Goal: Check status: Check status

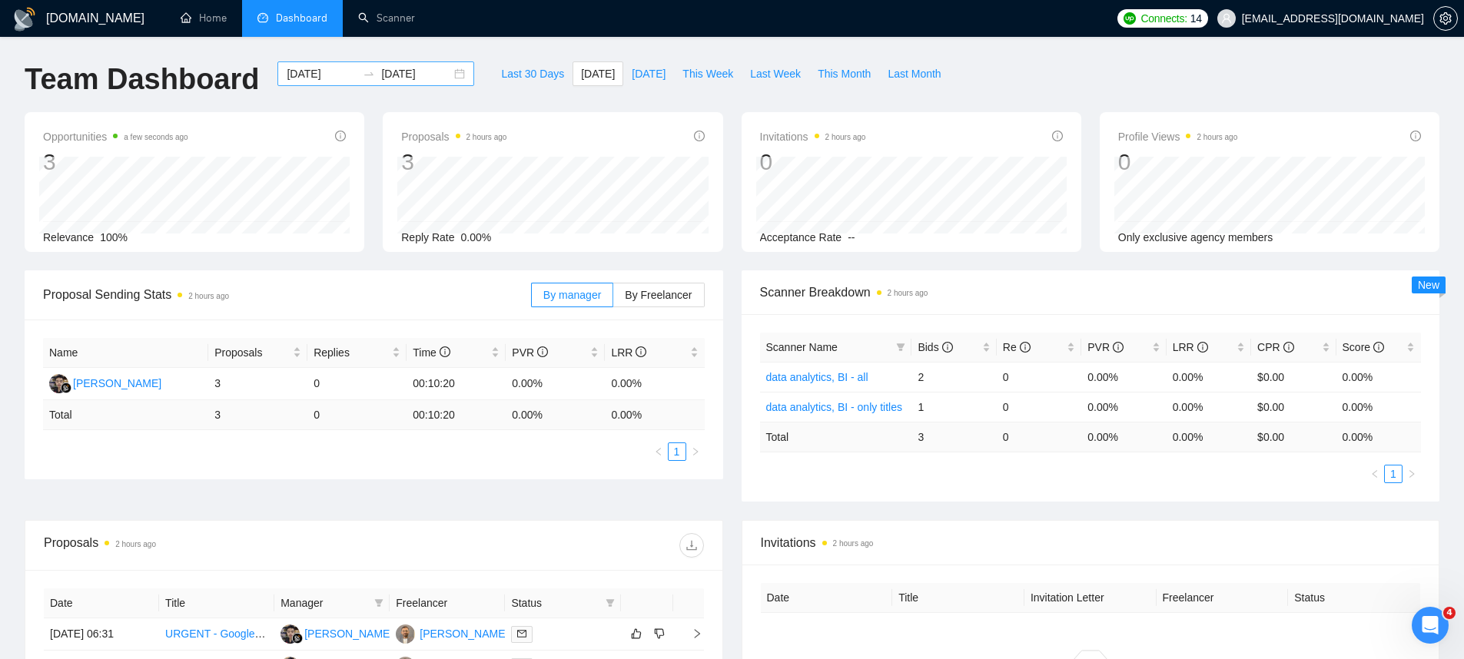
click at [449, 75] on div "[DATE] [DATE]" at bounding box center [375, 73] width 197 height 25
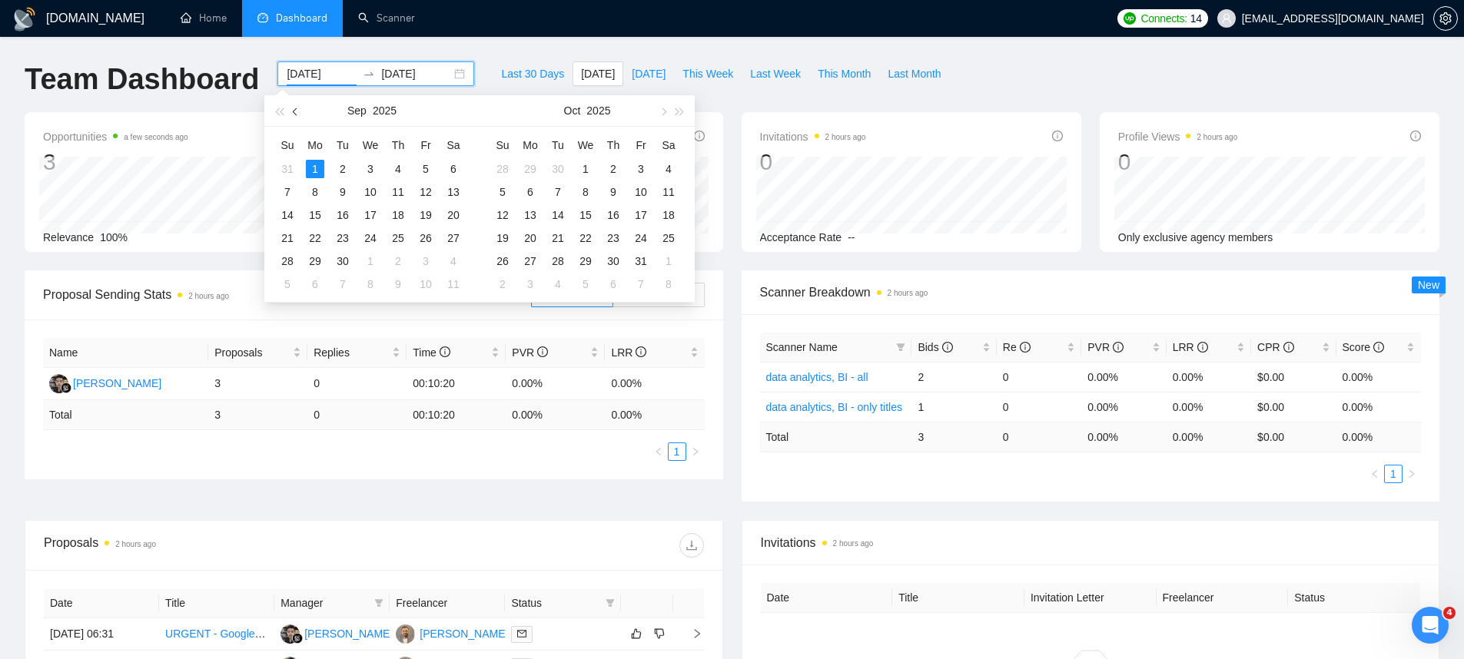
click at [294, 107] on button "button" at bounding box center [295, 110] width 17 height 31
type input "[DATE]"
click at [284, 259] on div "24" at bounding box center [287, 261] width 18 height 18
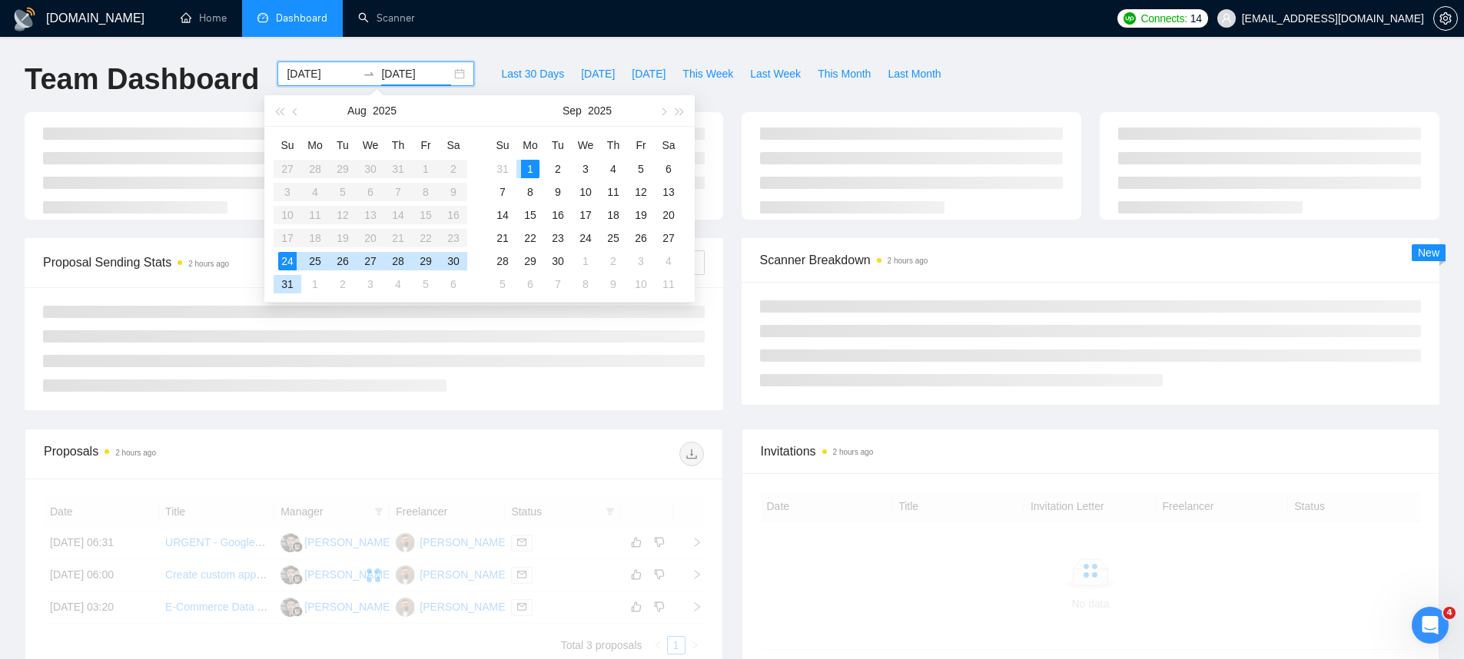
type input "[DATE]"
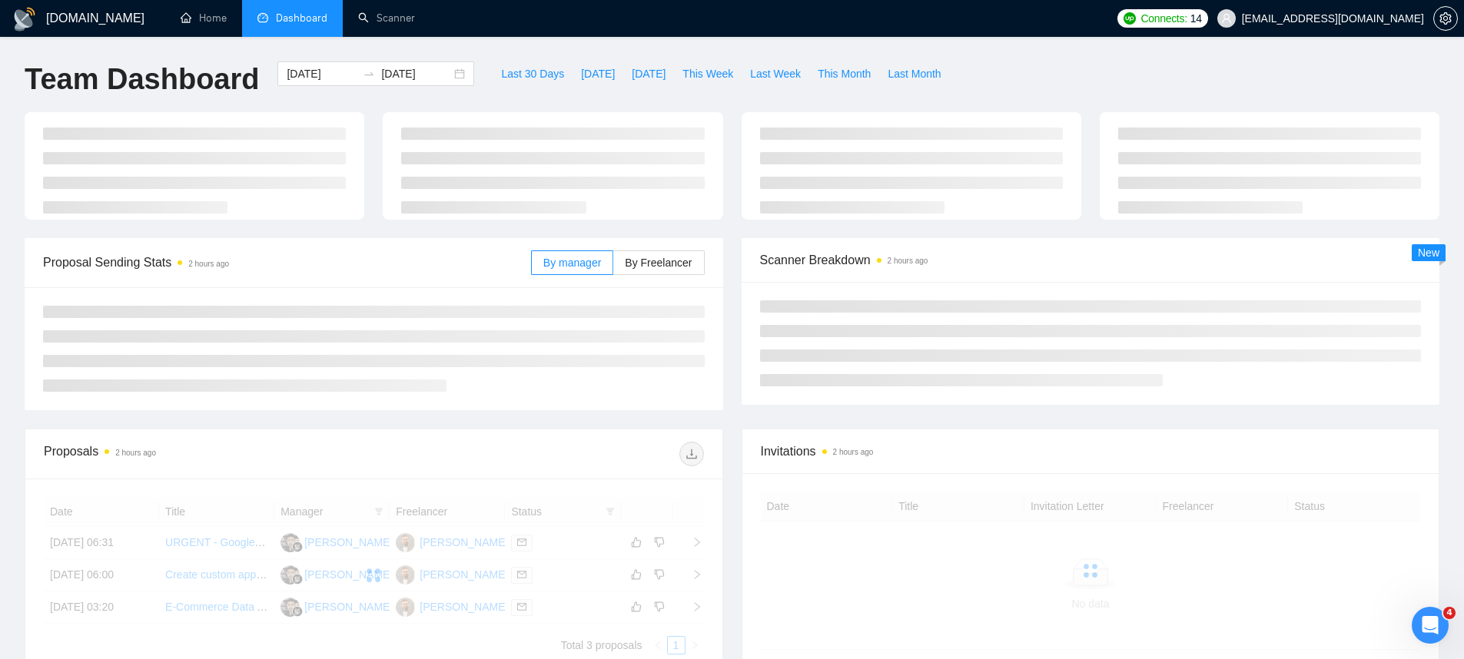
click at [507, 41] on div "[DOMAIN_NAME] Home Dashboard Scanner Connects: 14 [EMAIL_ADDRESS][DOMAIN_NAME] …" at bounding box center [732, 405] width 1464 height 811
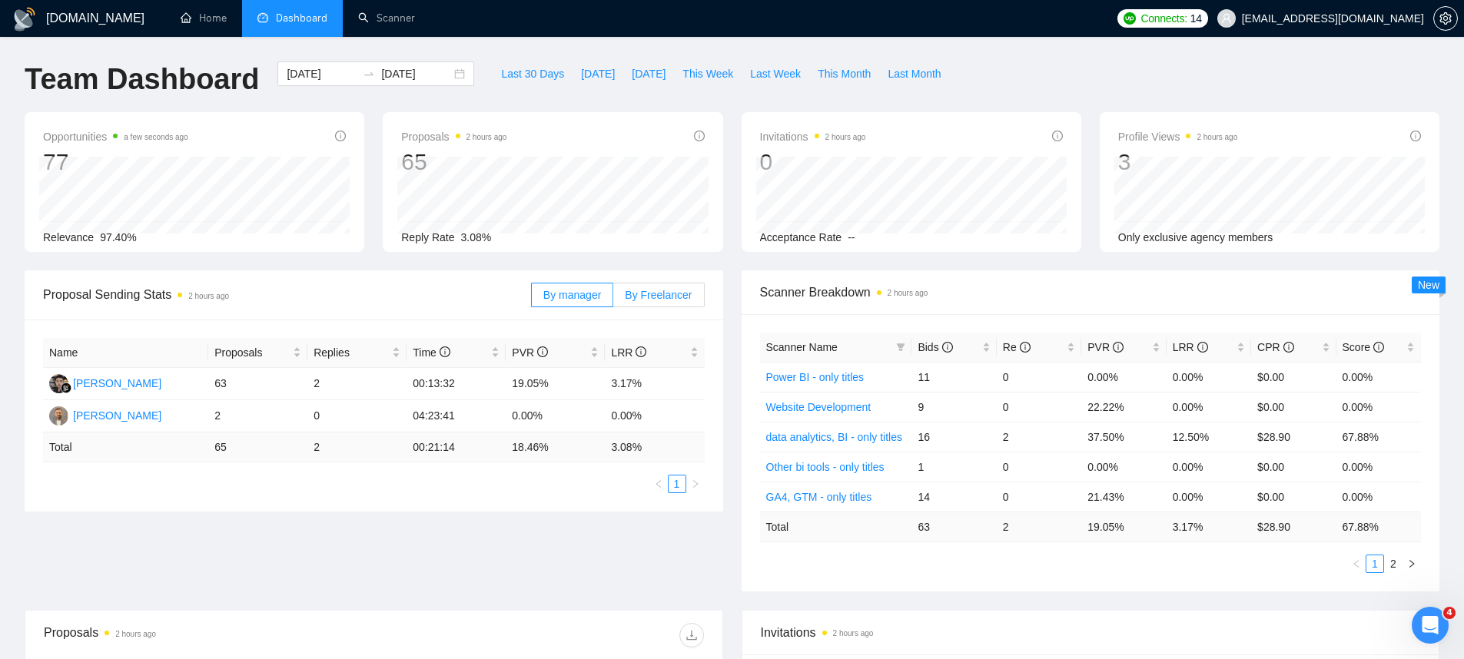
click at [681, 284] on label "By Freelancer" at bounding box center [658, 295] width 91 height 25
click at [613, 299] on input "By Freelancer" at bounding box center [613, 299] width 0 height 0
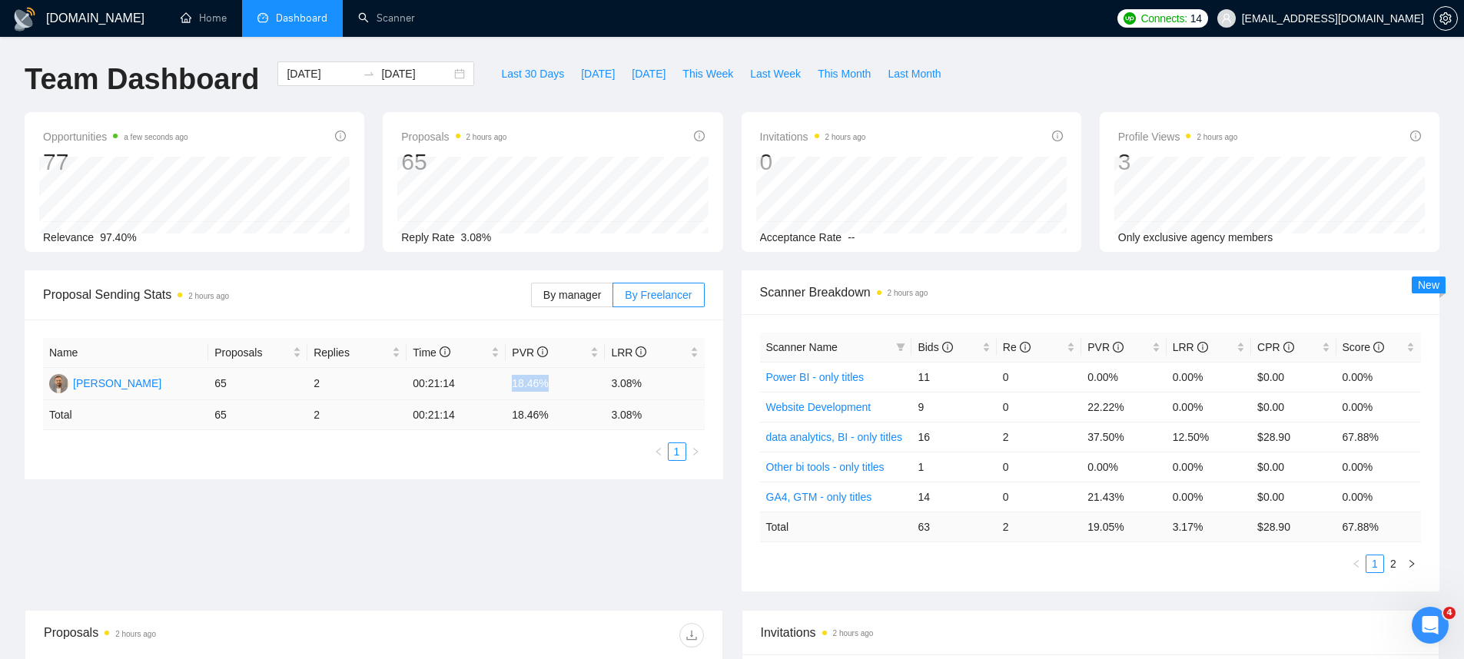
drag, startPoint x: 513, startPoint y: 380, endPoint x: 556, endPoint y: 382, distance: 43.1
click at [556, 382] on td "18.46%" at bounding box center [555, 384] width 99 height 32
drag, startPoint x: 519, startPoint y: 388, endPoint x: 509, endPoint y: 388, distance: 10.0
click at [509, 388] on td "18.46%" at bounding box center [555, 384] width 99 height 32
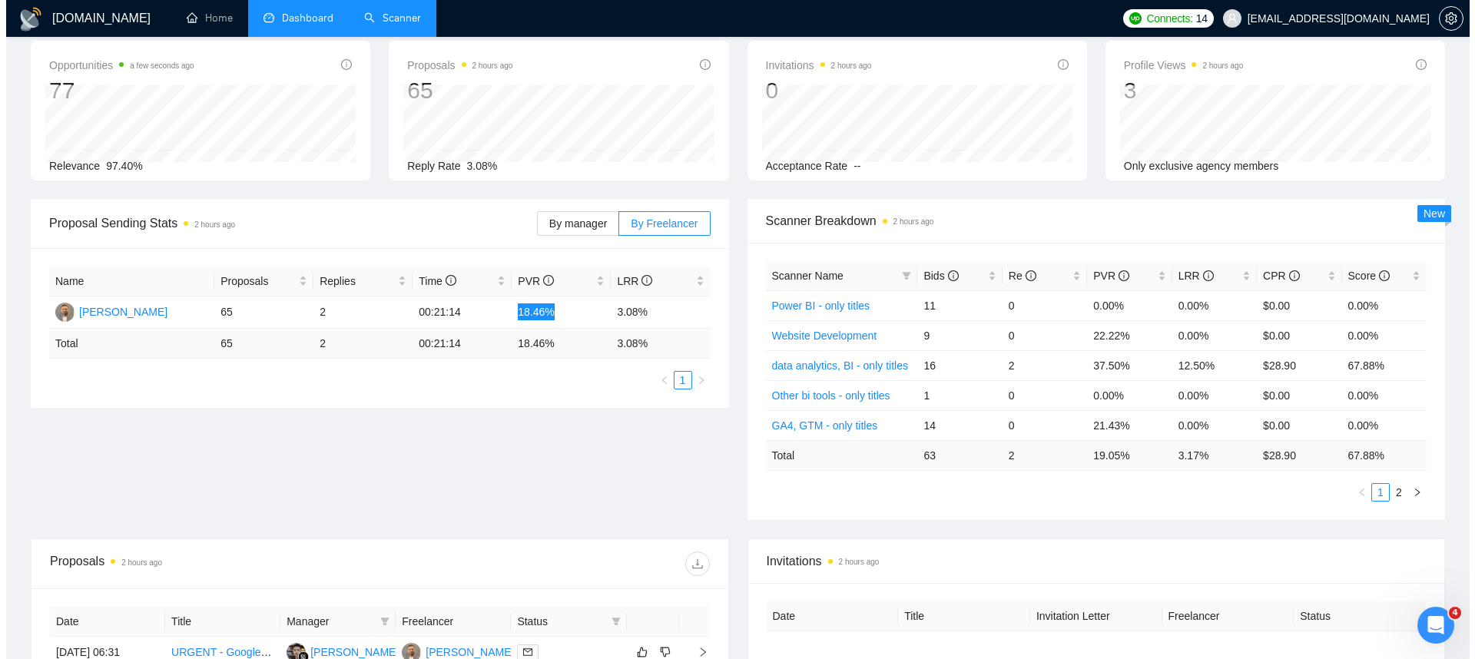
scroll to position [338, 0]
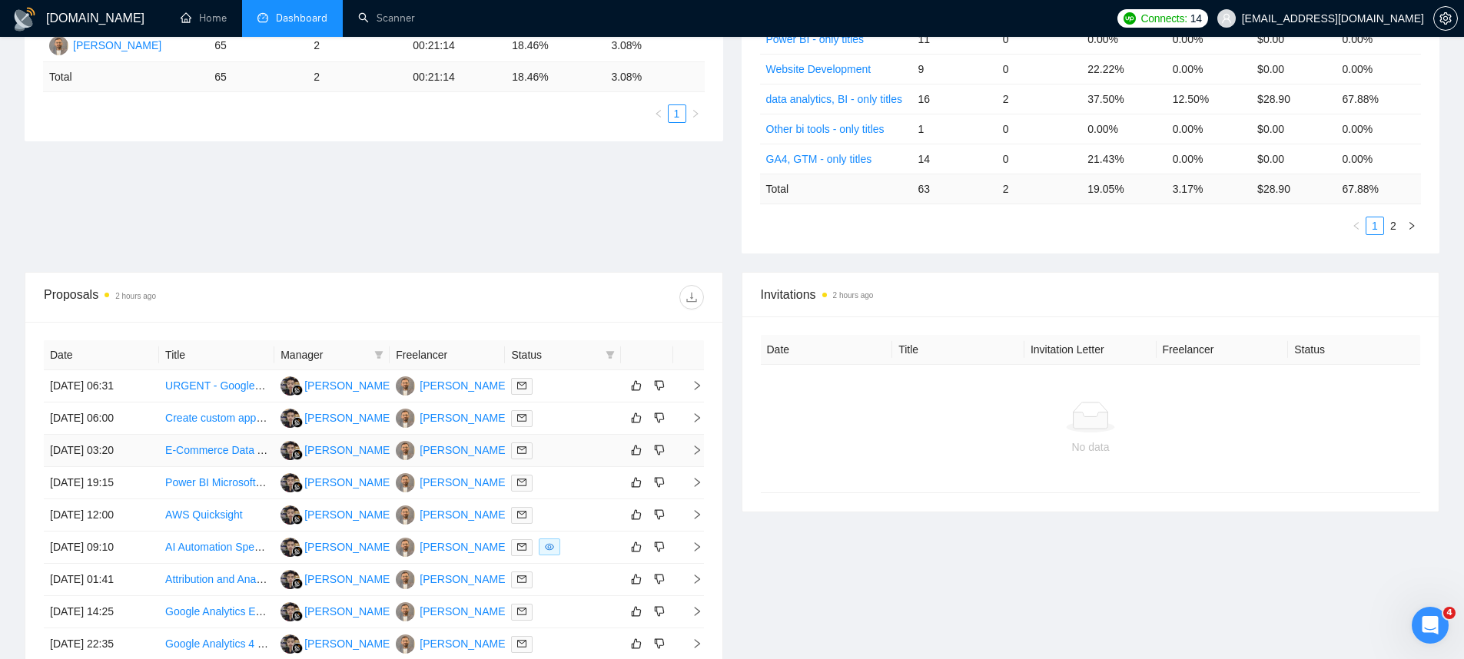
click at [113, 449] on td "[DATE] 03:20" at bounding box center [101, 451] width 115 height 32
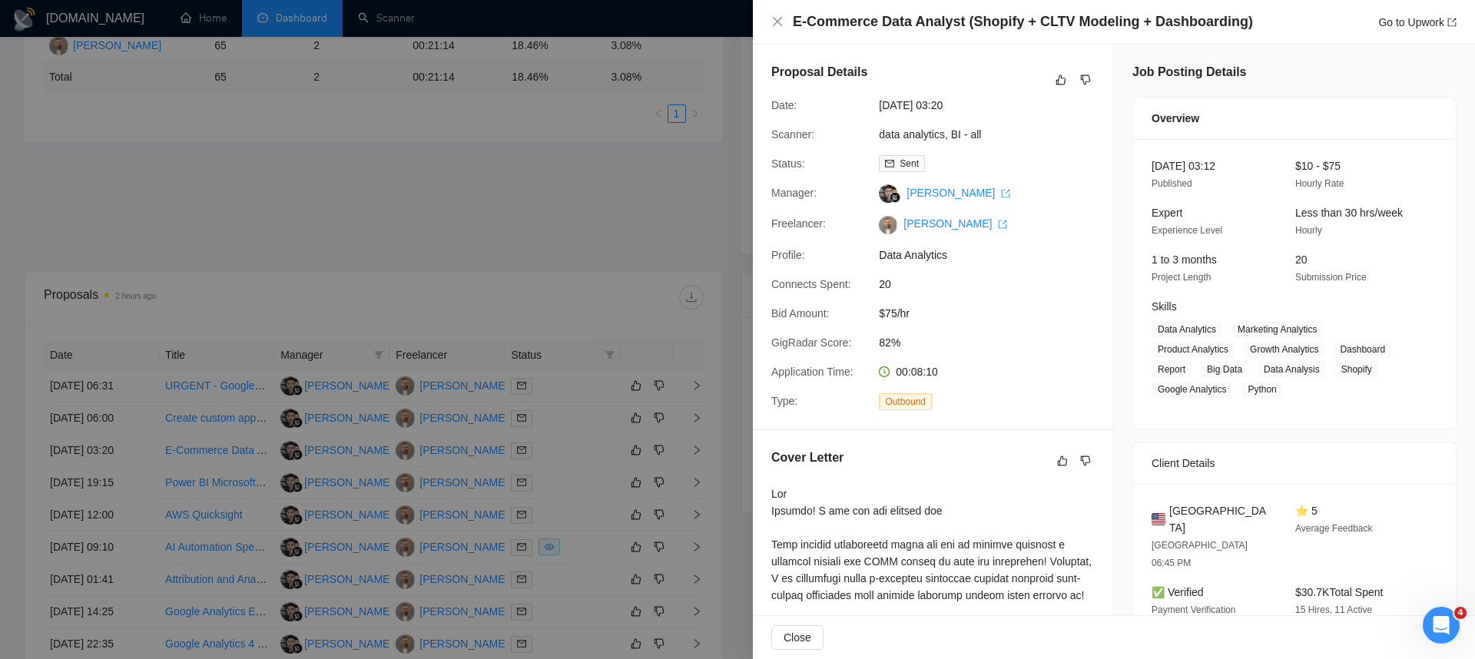
scroll to position [256, 0]
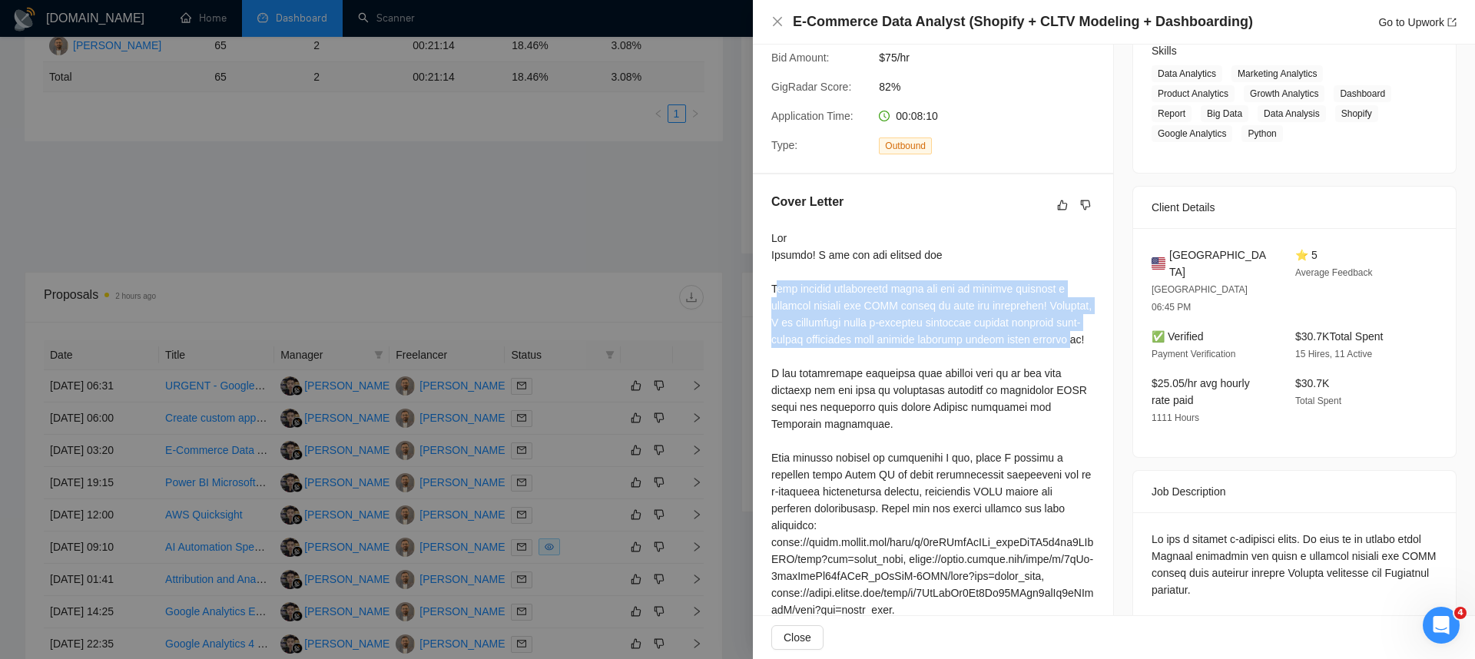
drag, startPoint x: 780, startPoint y: 307, endPoint x: 871, endPoint y: 372, distance: 111.7
click at [871, 372] on div at bounding box center [932, 492] width 323 height 524
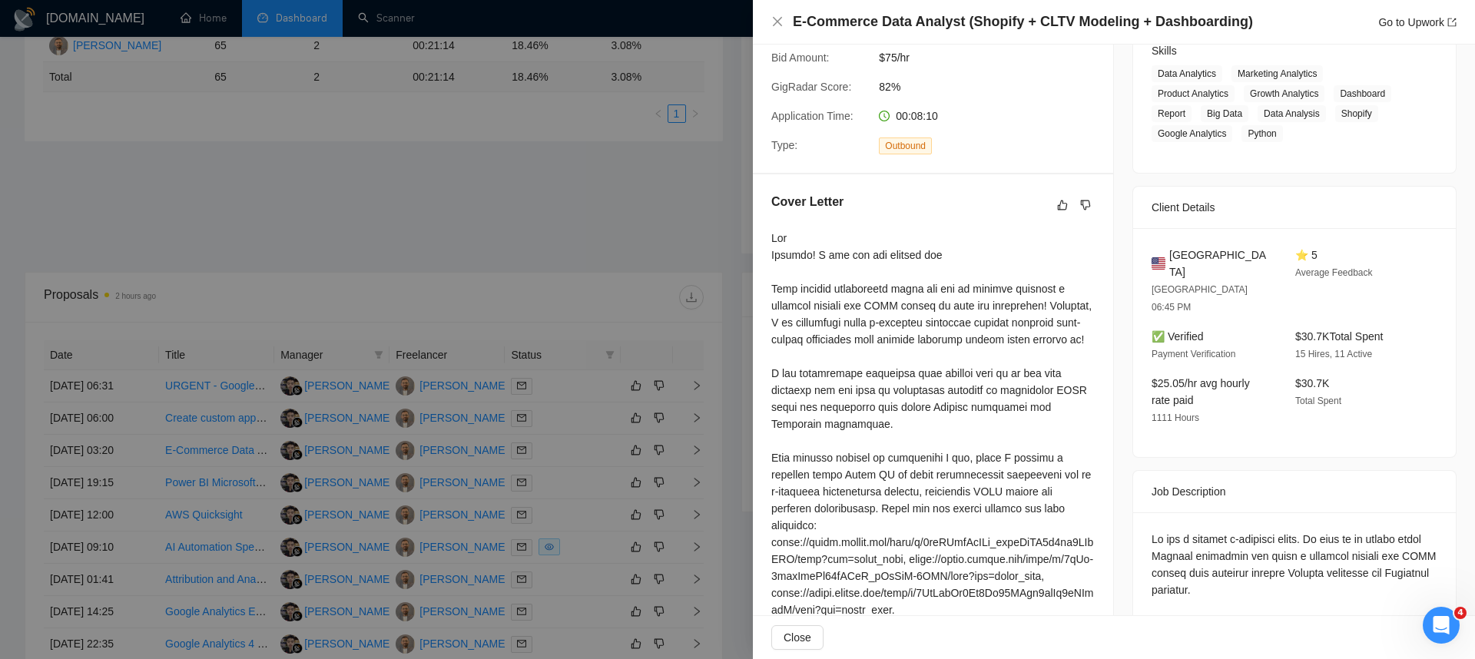
scroll to position [434, 0]
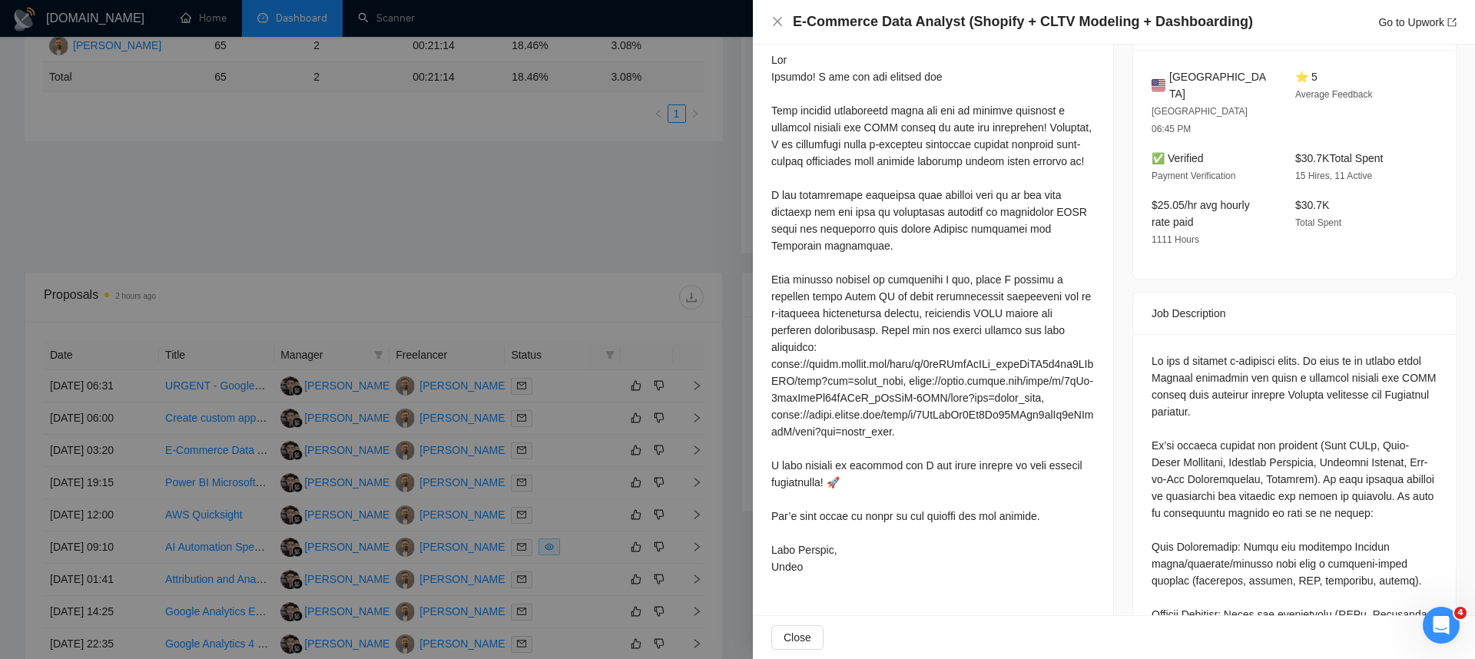
click at [166, 452] on div at bounding box center [737, 329] width 1475 height 659
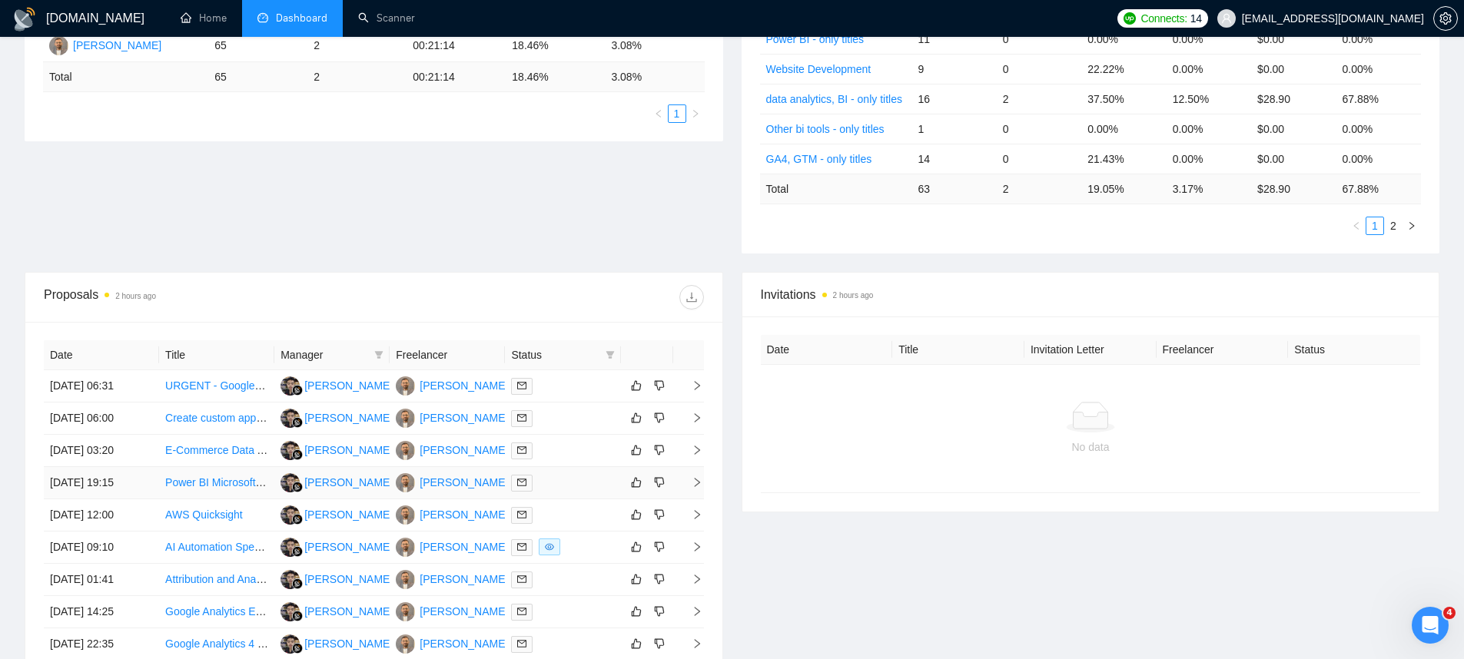
click at [98, 483] on td "[DATE] 19:15" at bounding box center [101, 483] width 115 height 32
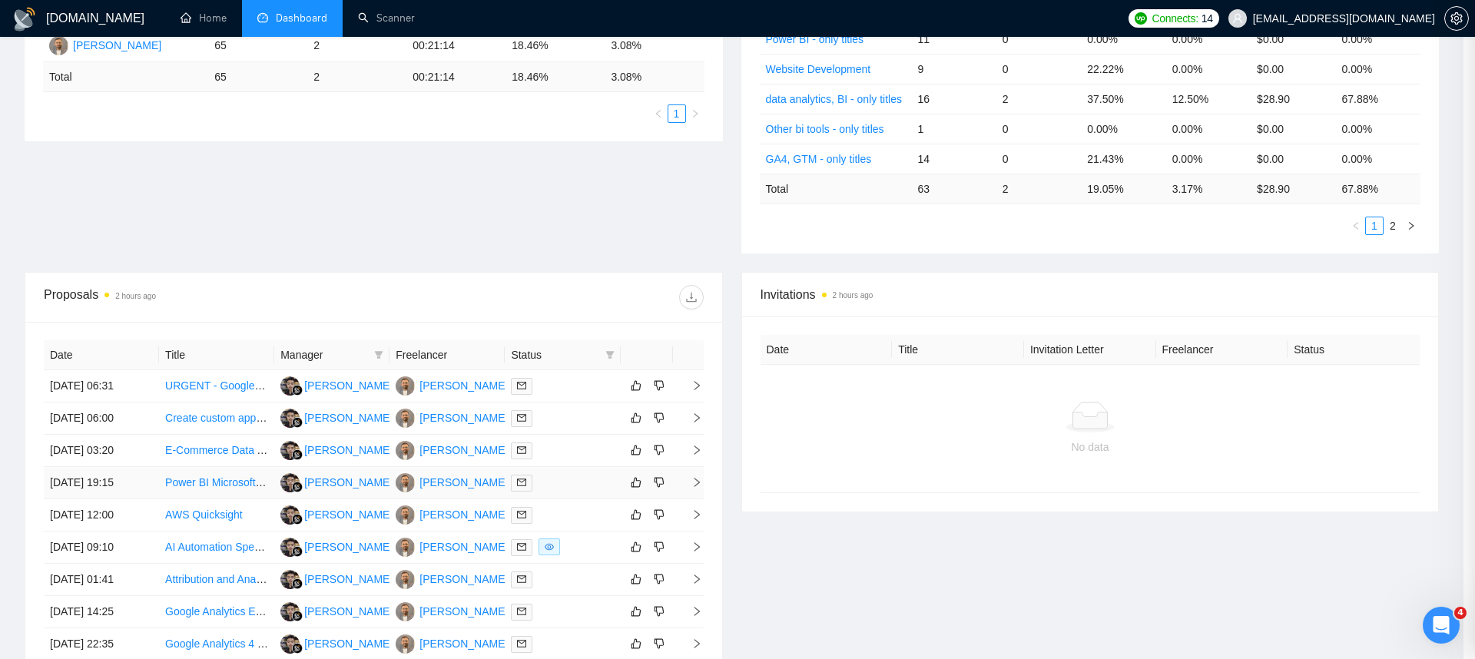
scroll to position [240, 0]
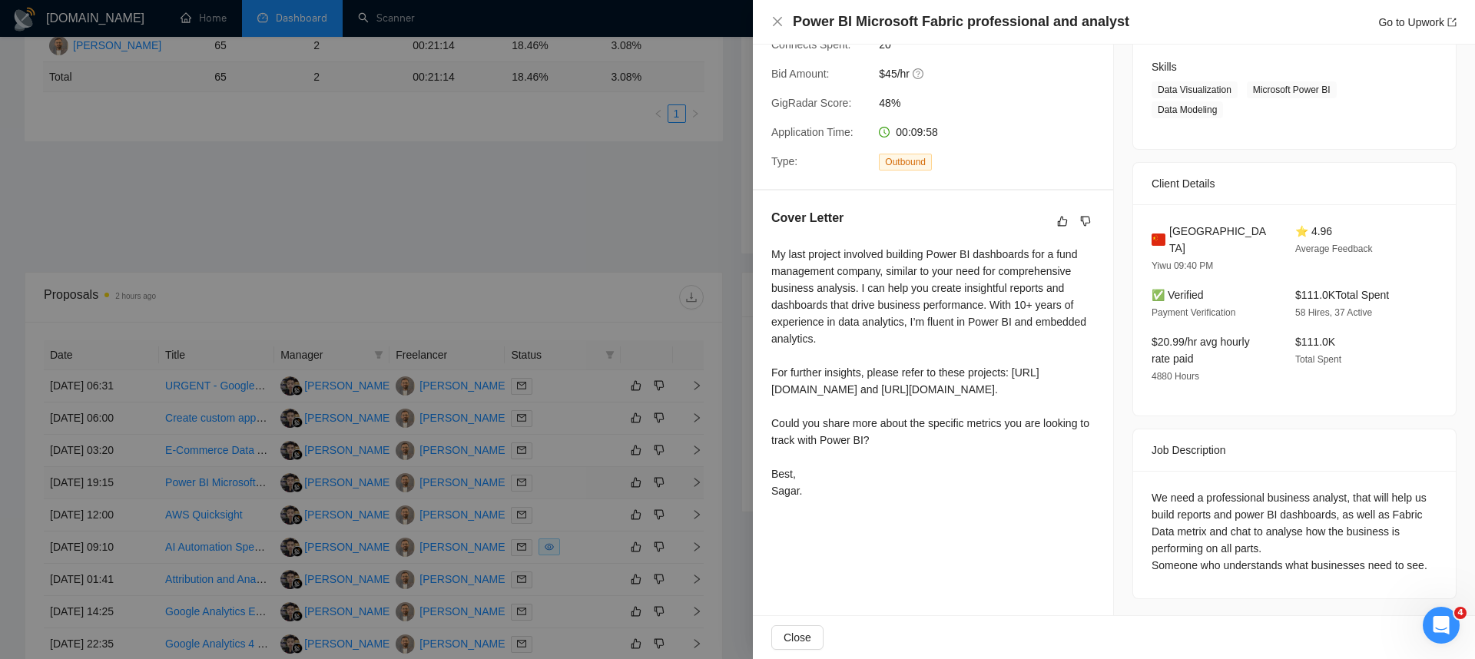
click at [98, 483] on div at bounding box center [737, 329] width 1475 height 659
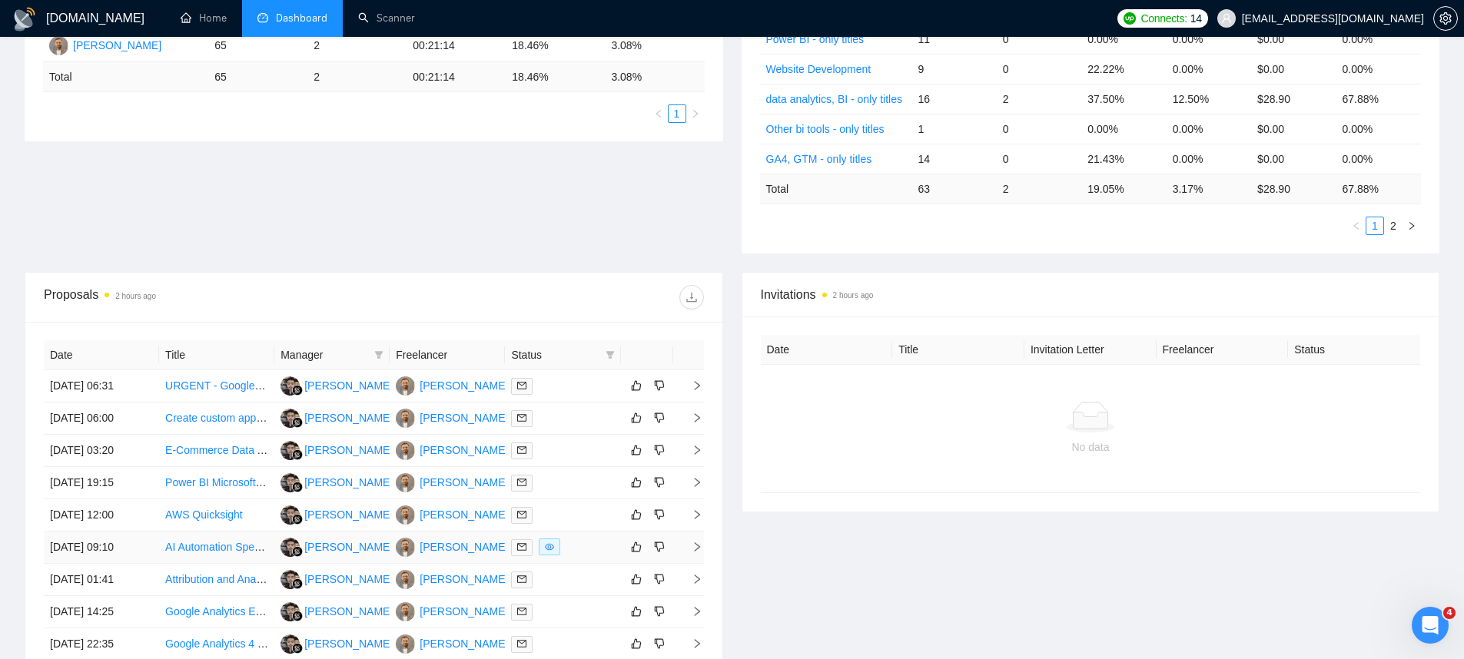
click at [91, 538] on td "[DATE] 09:10" at bounding box center [101, 548] width 115 height 32
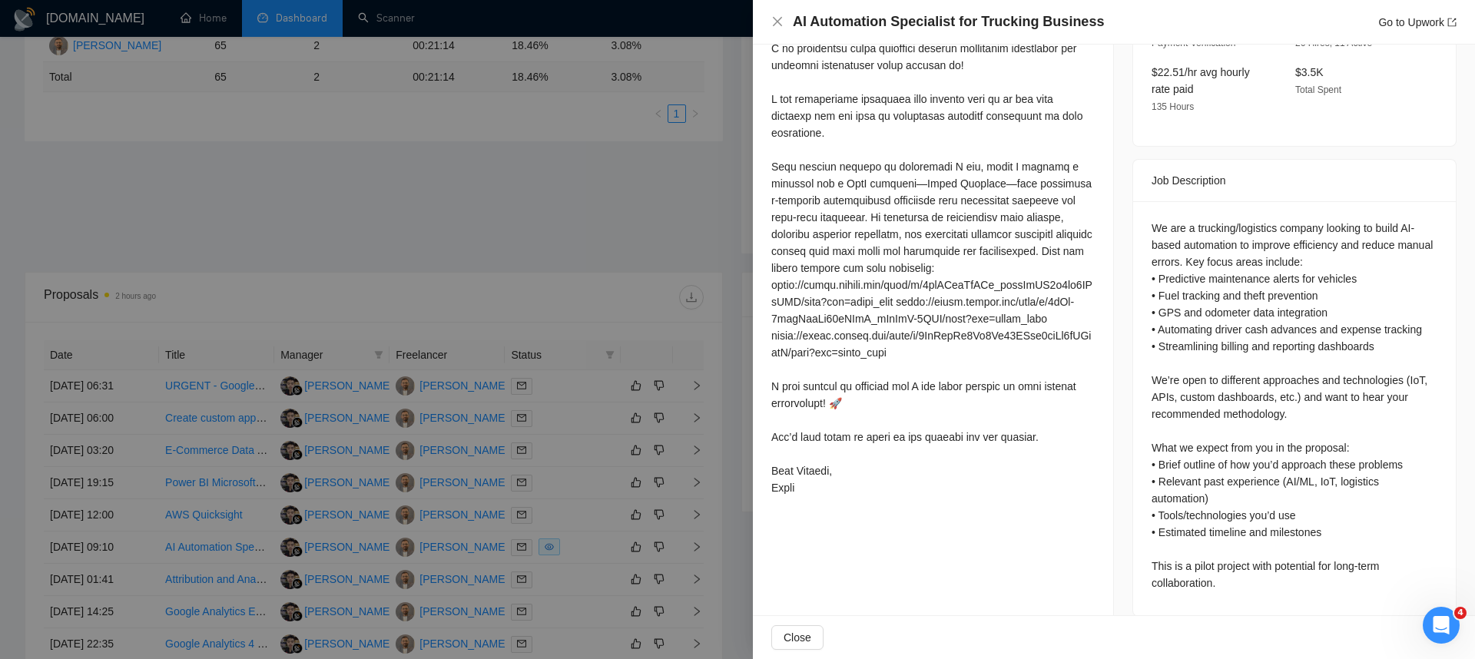
scroll to position [469, 0]
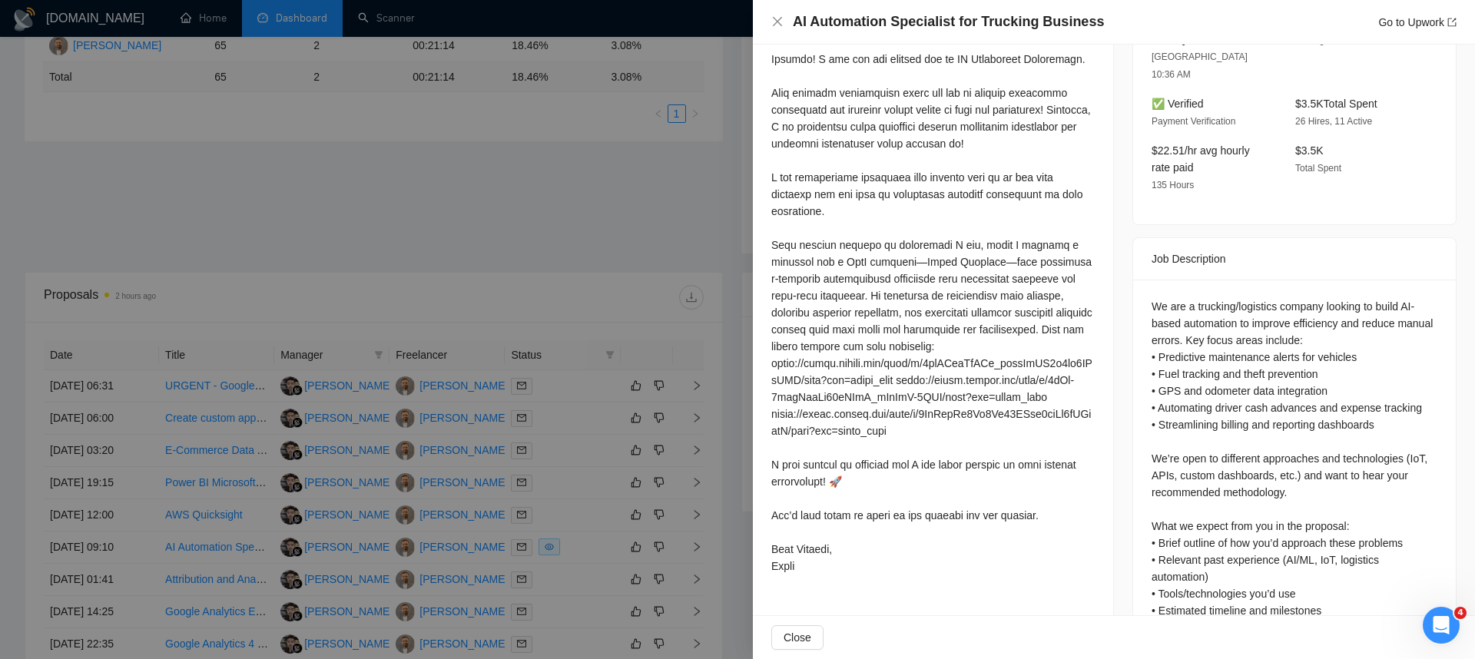
click at [111, 545] on div at bounding box center [737, 329] width 1475 height 659
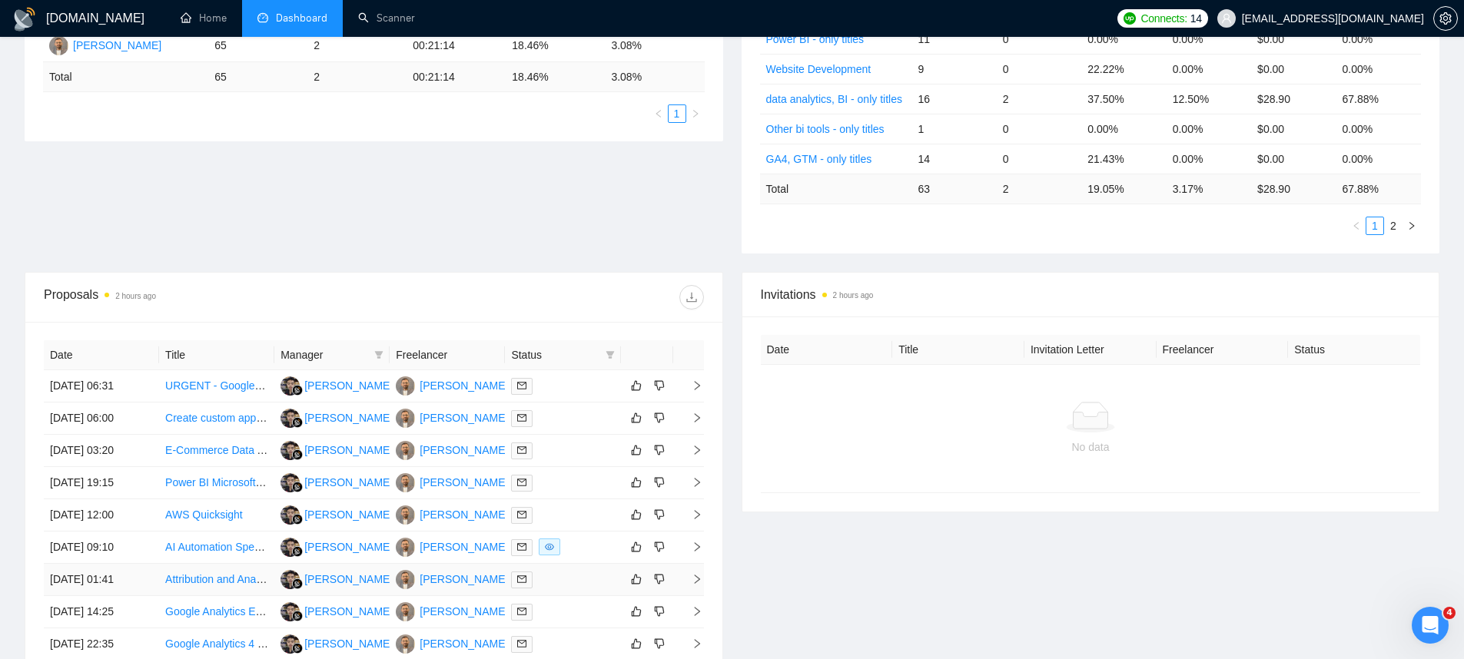
click at [115, 589] on td "[DATE] 01:41" at bounding box center [101, 580] width 115 height 32
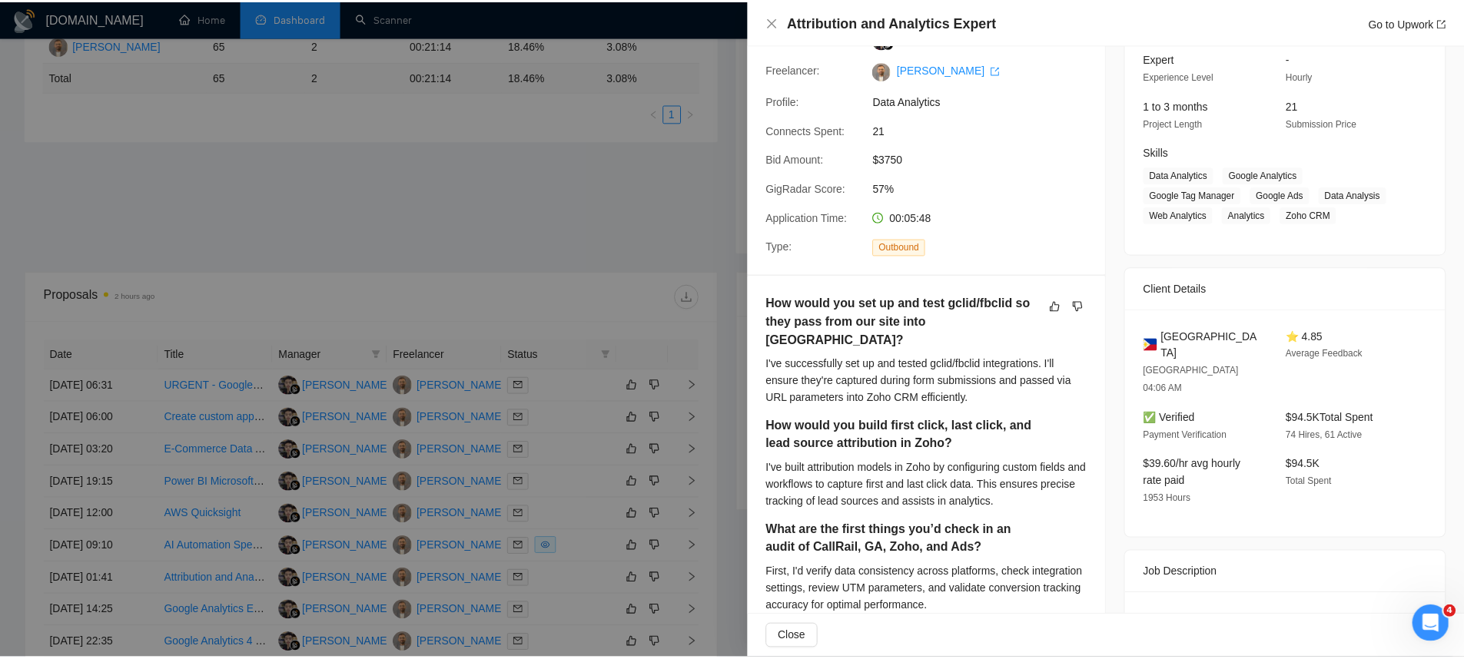
scroll to position [0, 0]
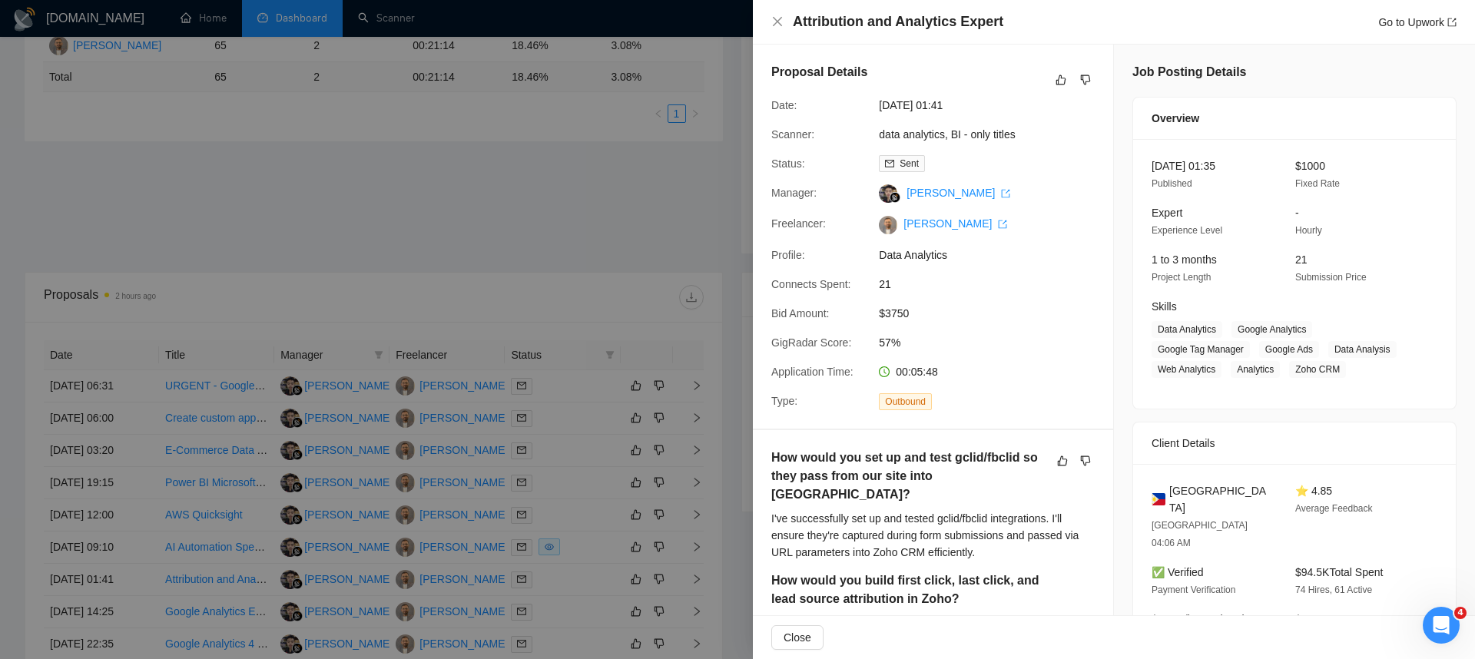
click at [661, 381] on div at bounding box center [737, 329] width 1475 height 659
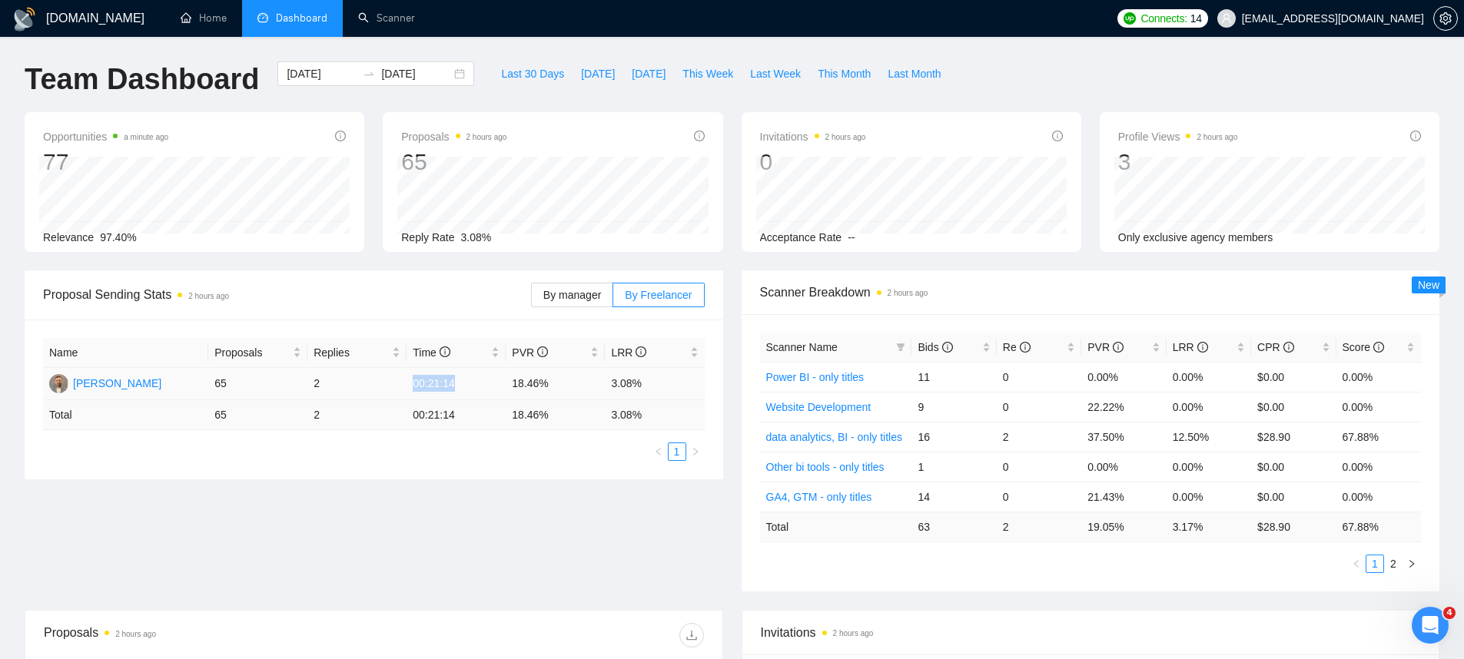
drag, startPoint x: 448, startPoint y: 383, endPoint x: 415, endPoint y: 382, distance: 33.1
click at [415, 382] on td "00:21:14" at bounding box center [455, 384] width 99 height 32
drag, startPoint x: 629, startPoint y: 82, endPoint x: 627, endPoint y: 92, distance: 10.3
click at [629, 82] on button "[DATE]" at bounding box center [648, 73] width 51 height 25
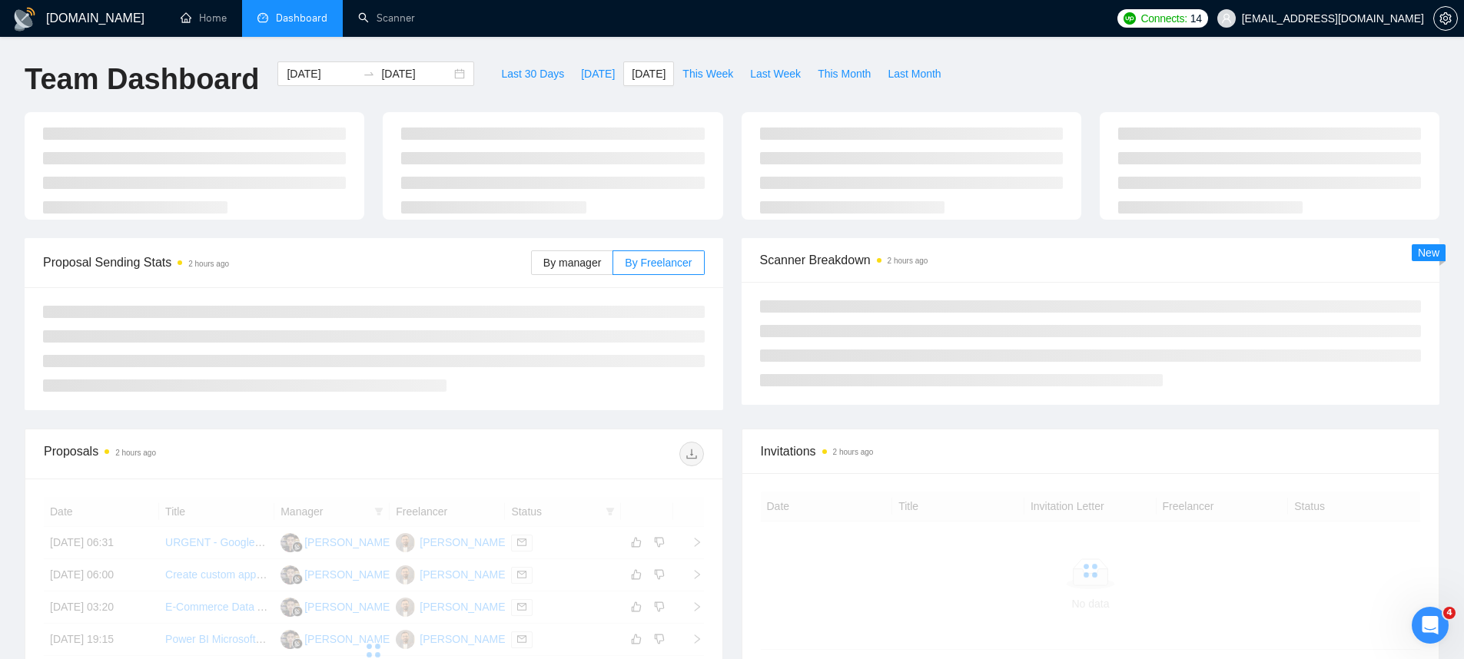
type input "[DATE]"
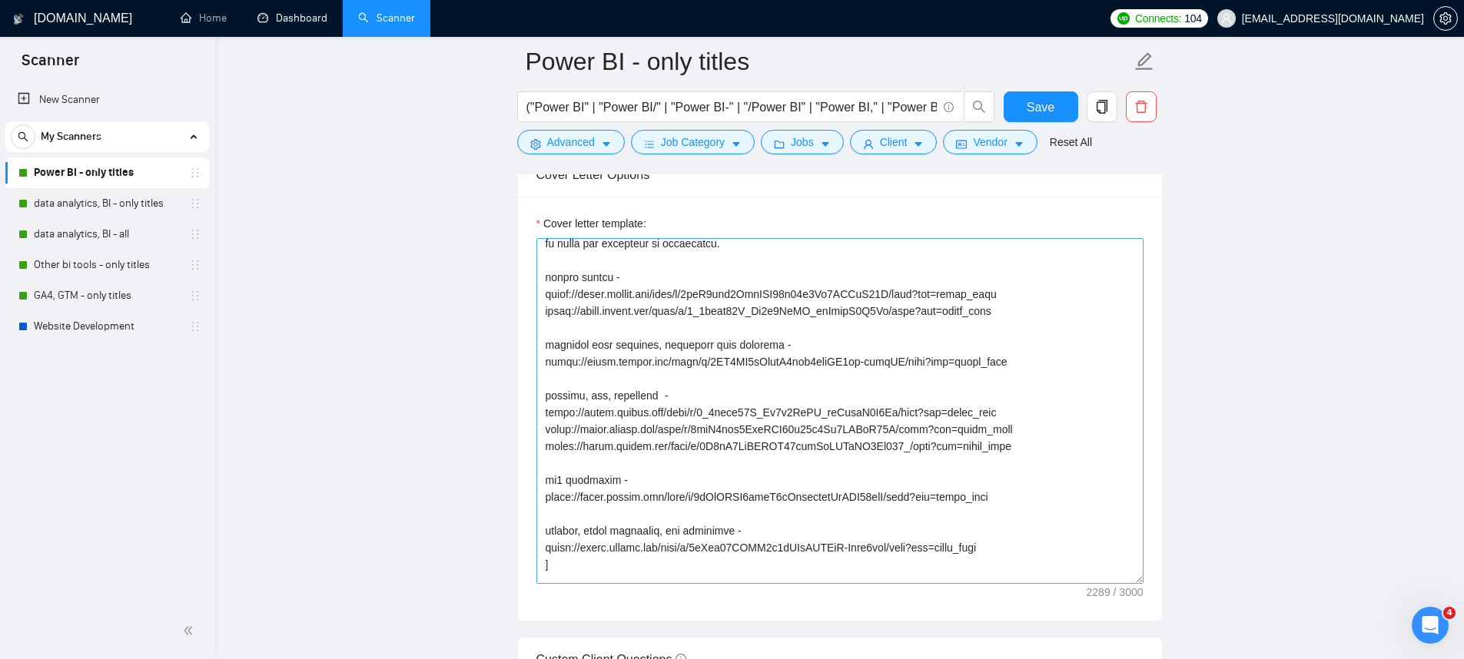
scroll to position [181, 0]
